Goal: Find specific page/section: Find specific page/section

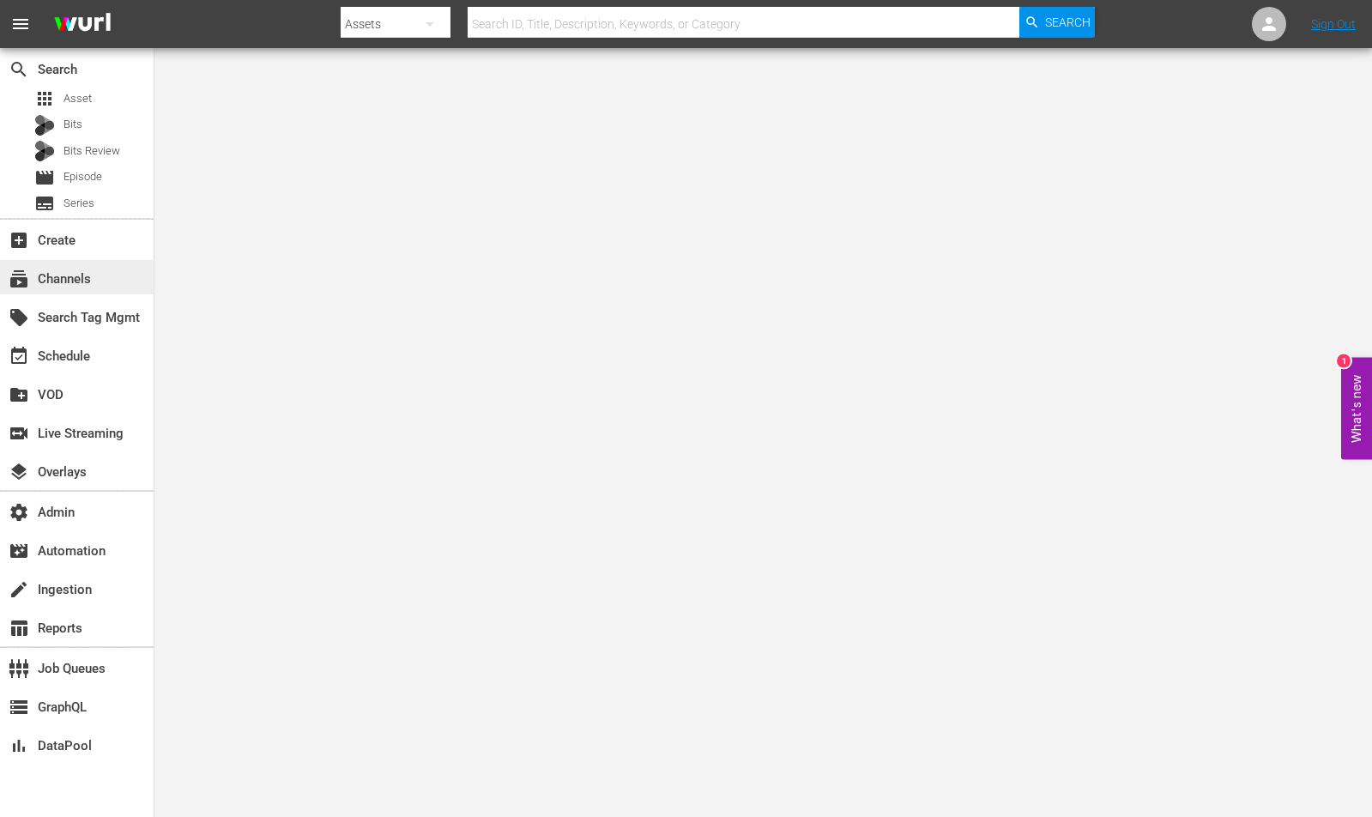
click at [88, 278] on div "subscriptions Channels" at bounding box center [48, 276] width 96 height 15
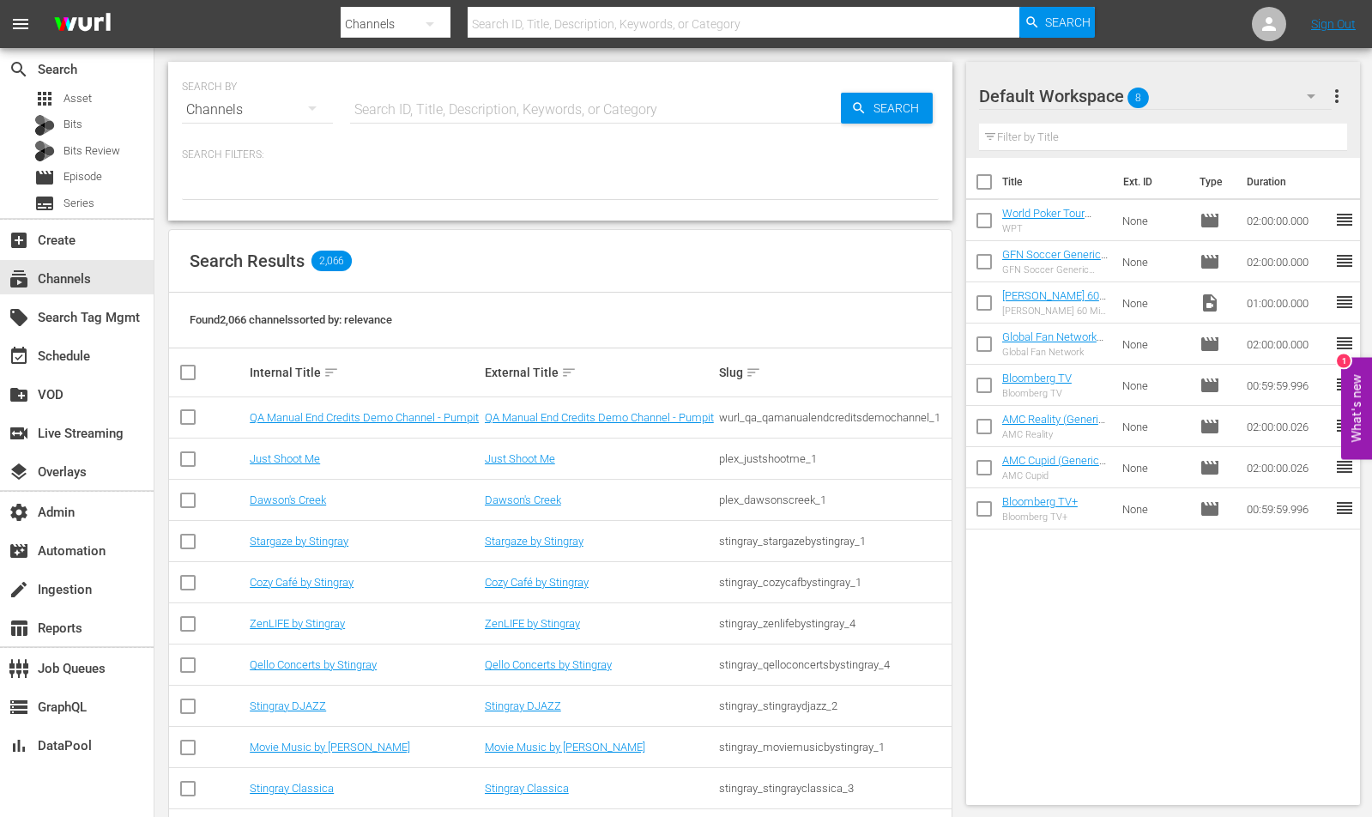
click at [564, 106] on input "text" at bounding box center [595, 109] width 491 height 41
paste input "plex_dawsonscreek_1"
type input "plex_dawsonscreek_1"
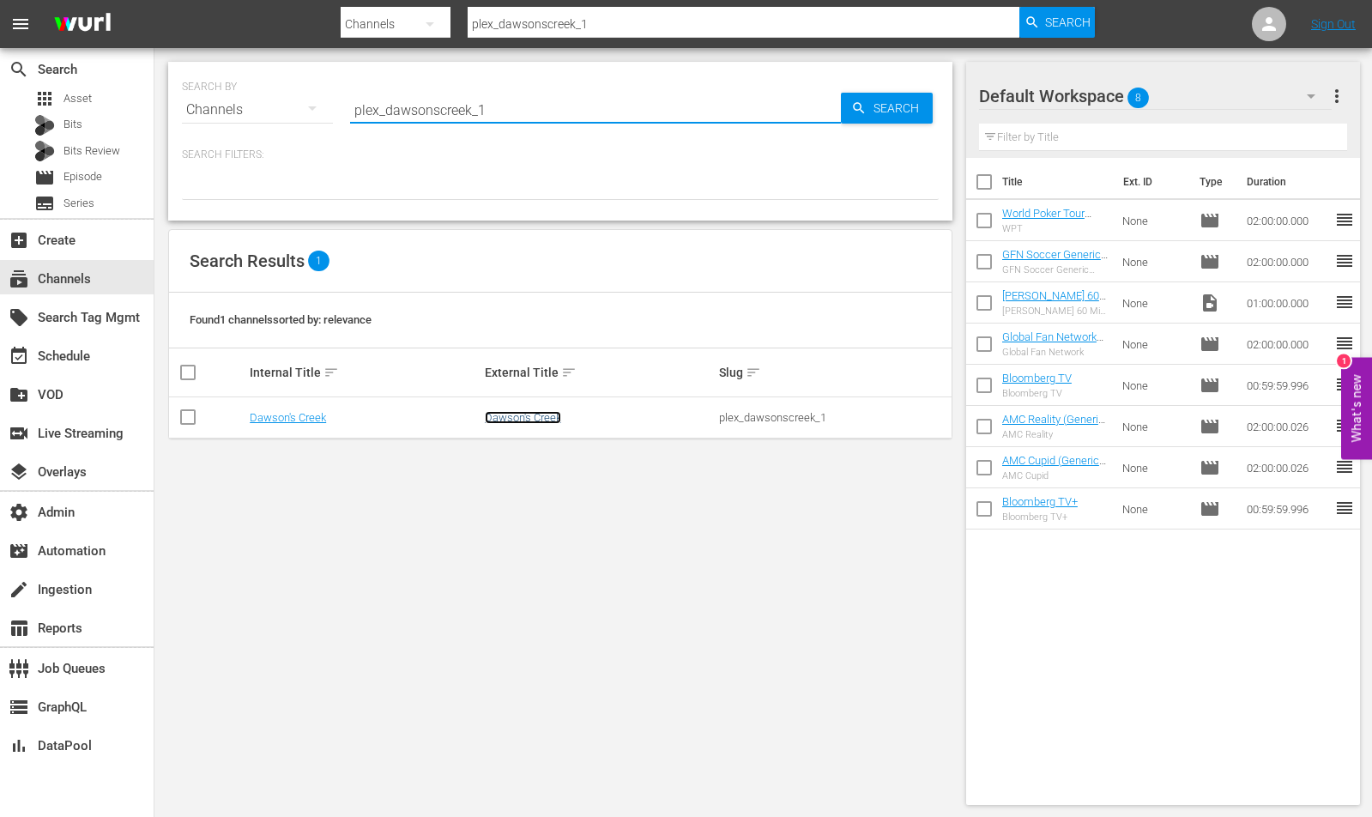
click at [523, 414] on link "Dawson's Creek" at bounding box center [523, 417] width 76 height 13
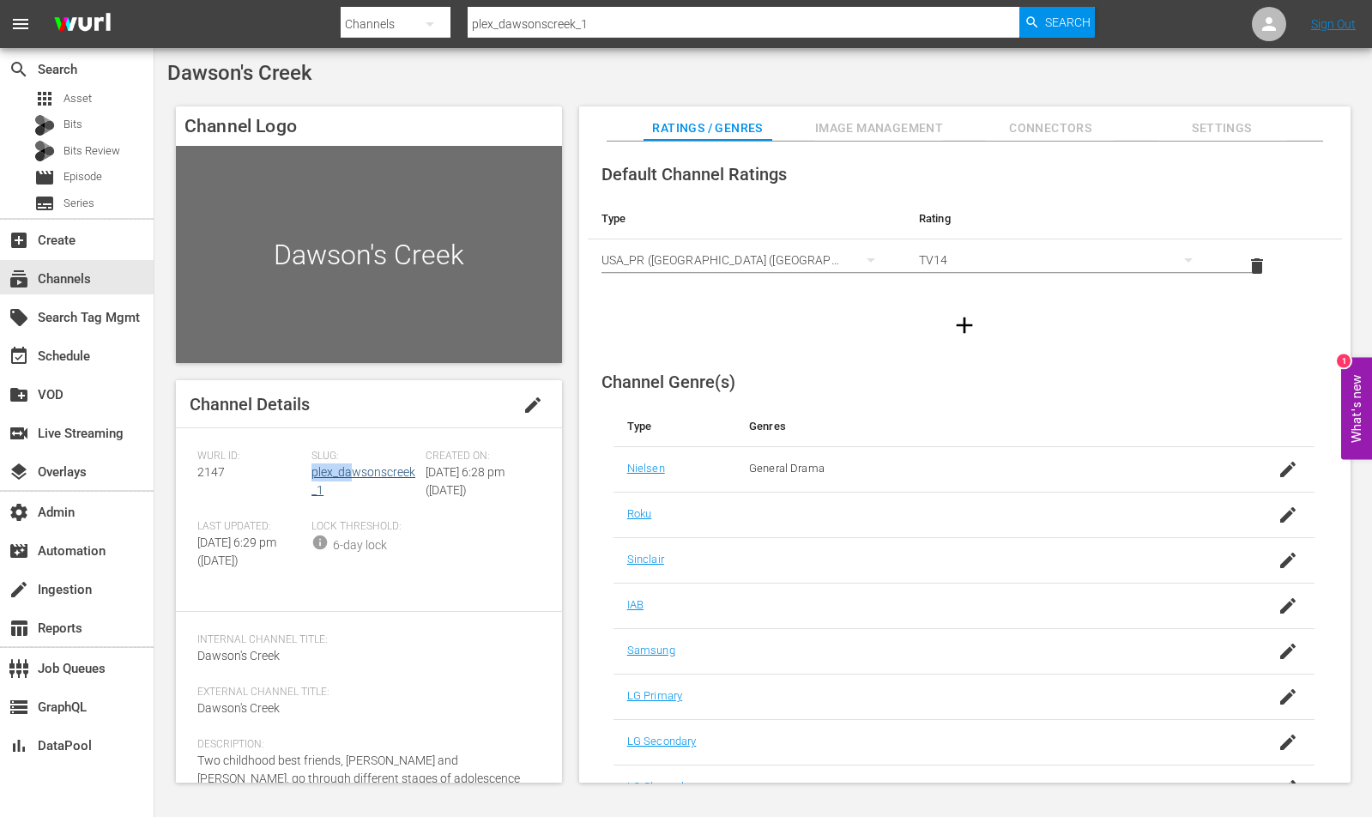
click at [353, 466] on div "Slug: plex_dawsonscreek_1" at bounding box center [368, 485] width 114 height 70
click at [353, 472] on link "plex_dawsonscreek_1" at bounding box center [363, 481] width 104 height 32
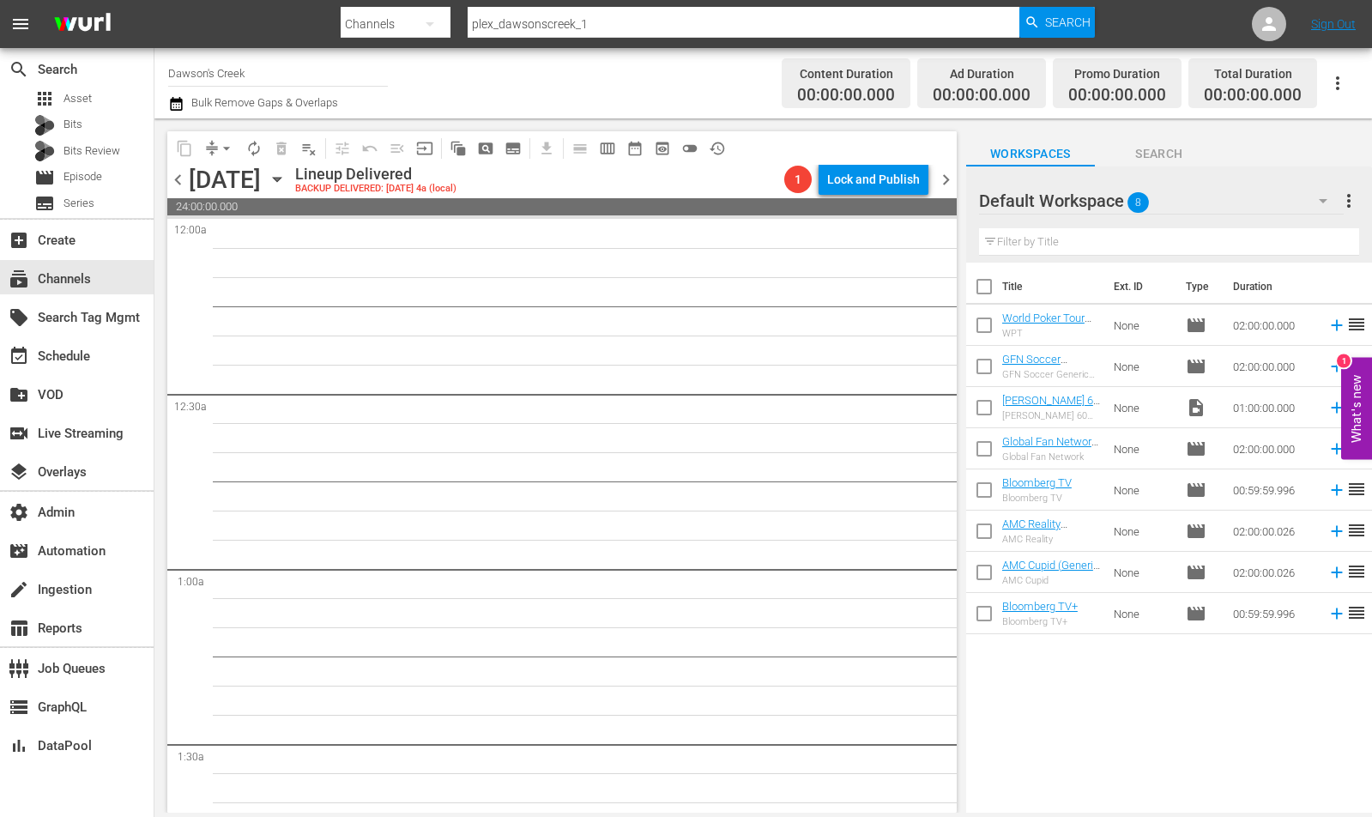
click at [674, 147] on button "preview_outlined" at bounding box center [662, 148] width 27 height 27
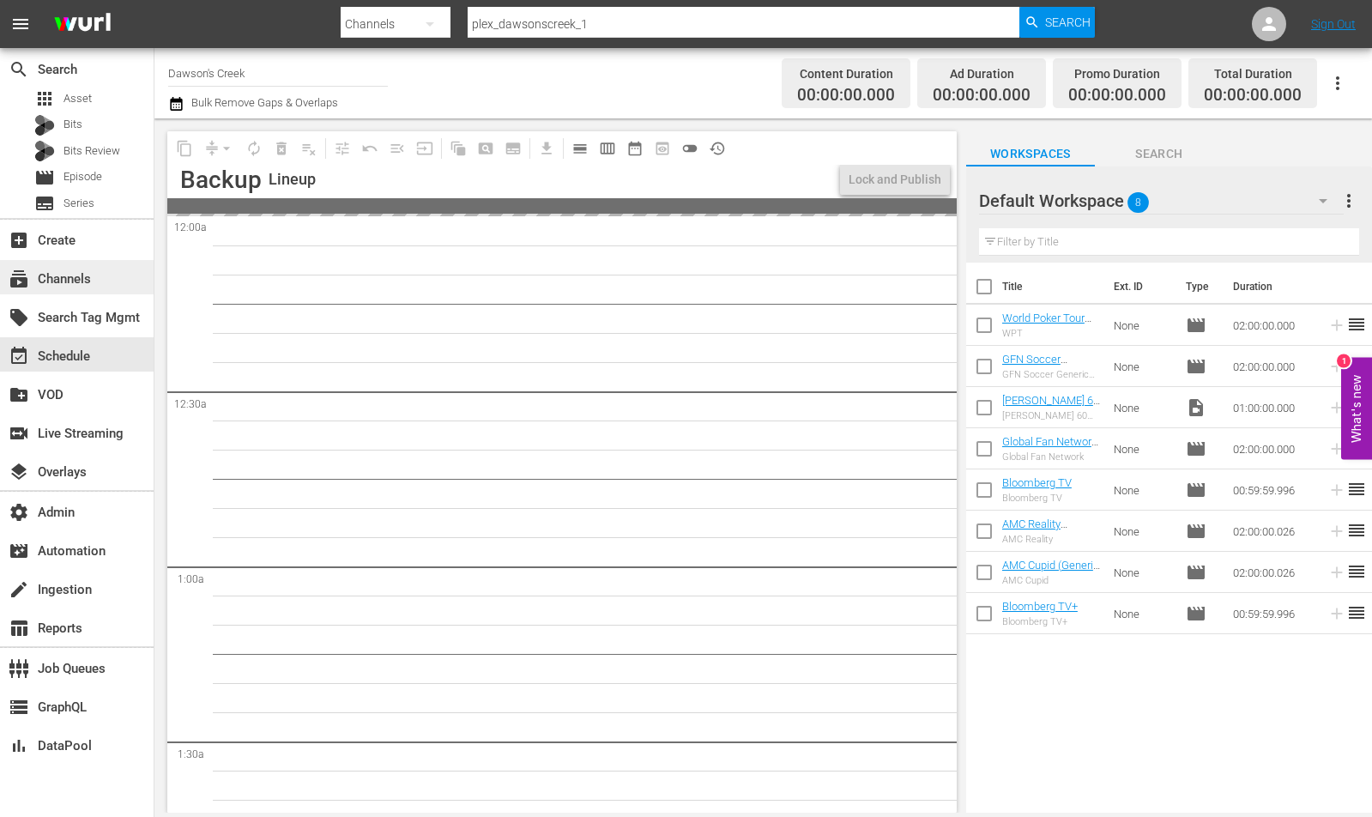
click at [100, 278] on div "subscriptions Channels" at bounding box center [77, 277] width 154 height 34
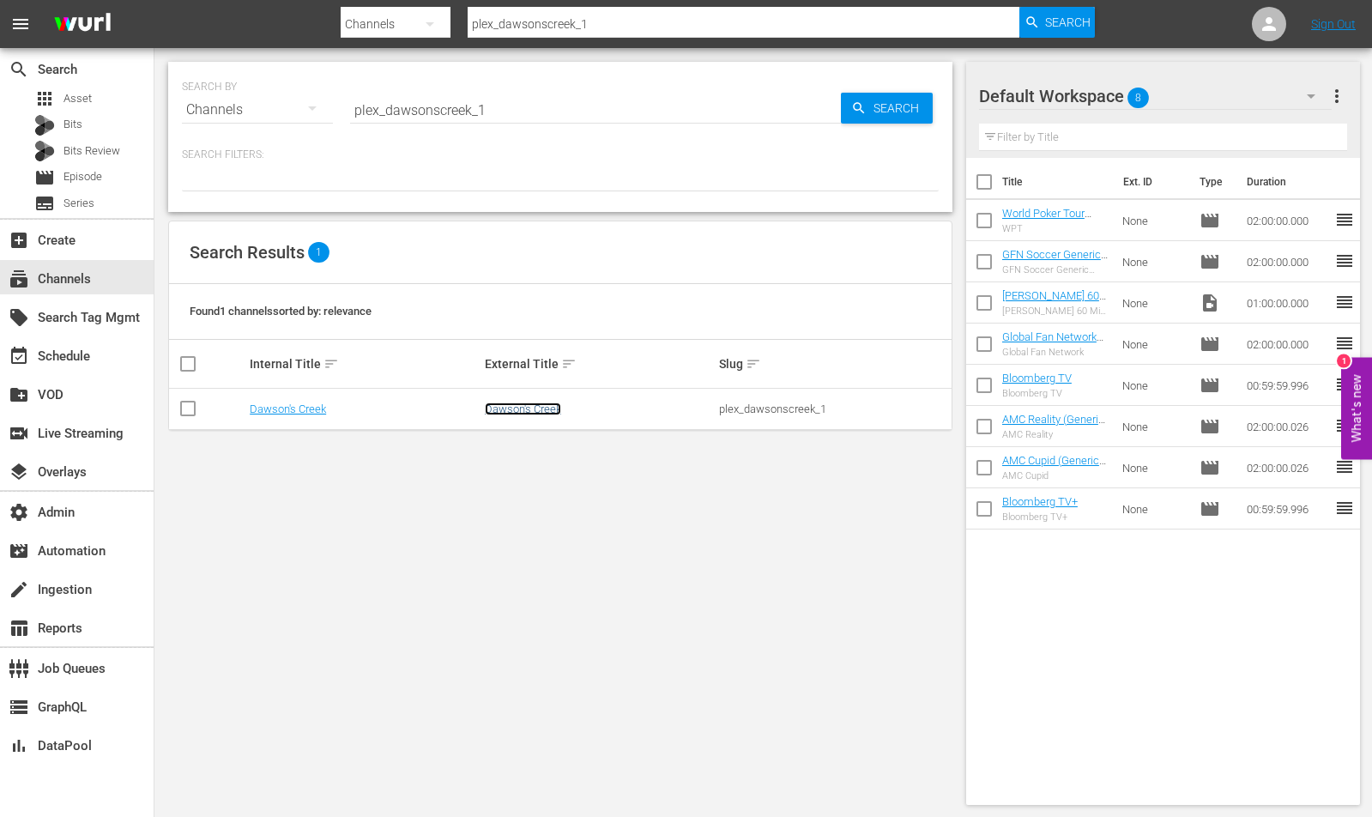
click at [529, 407] on link "Dawson's Creek" at bounding box center [523, 408] width 76 height 13
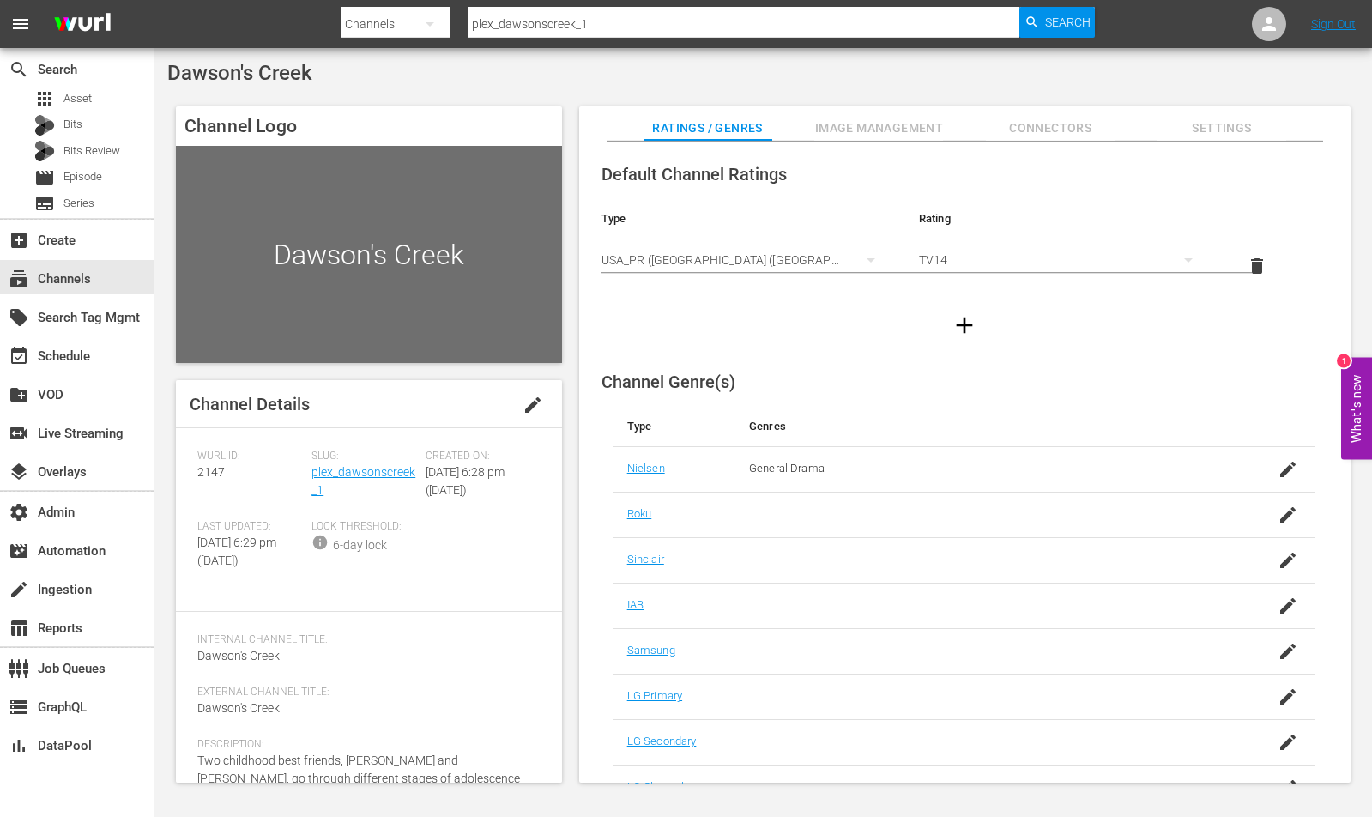
click at [581, 21] on input "plex_dawsonscreek_1" at bounding box center [744, 23] width 552 height 41
type input "just shoot"
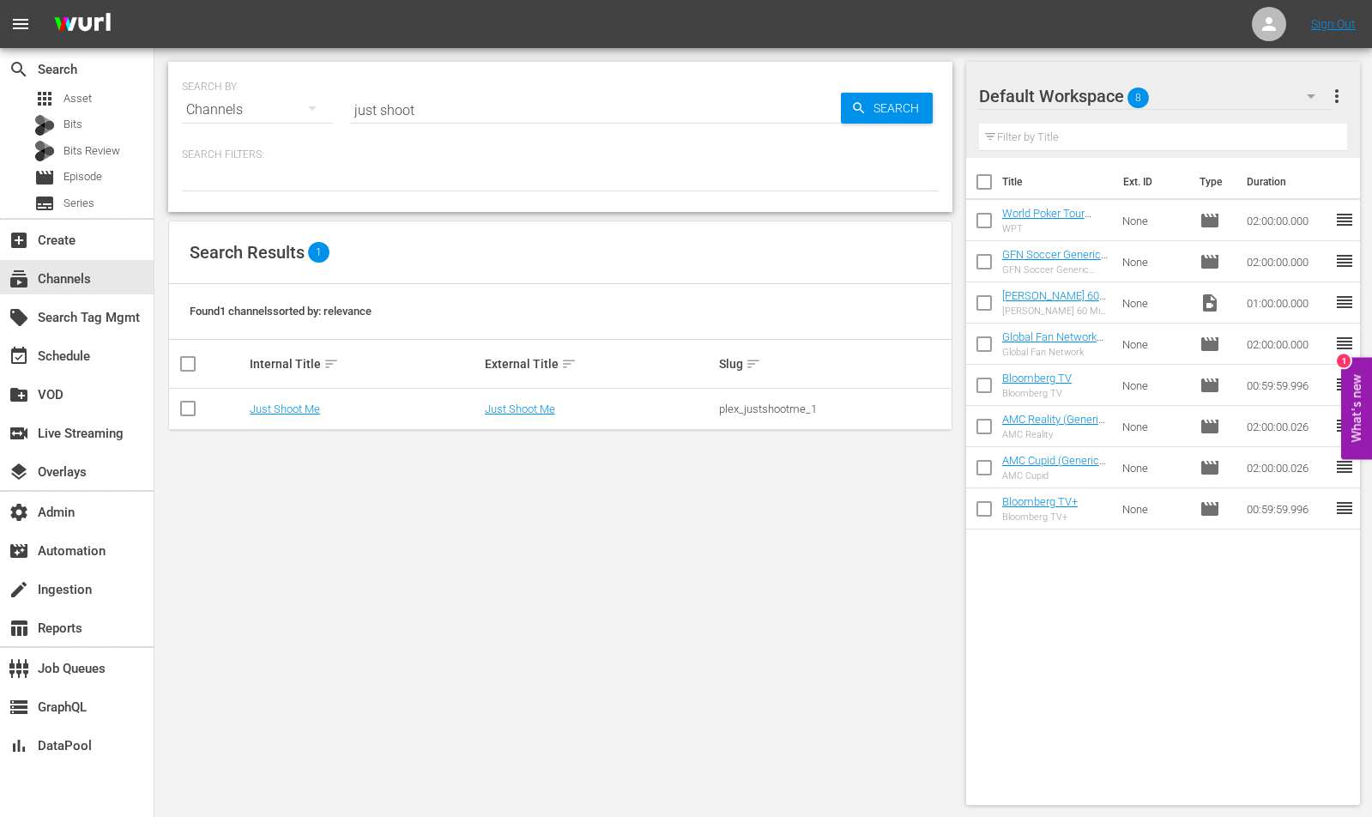
click at [769, 411] on div "plex_justshootme_1" at bounding box center [834, 408] width 230 height 13
click at [530, 404] on link "Just Shoot Me" at bounding box center [520, 408] width 70 height 13
